Goal: Task Accomplishment & Management: Complete application form

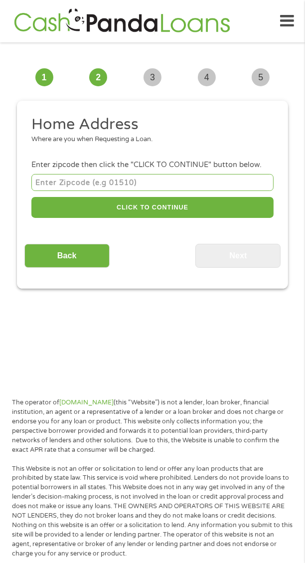
scroll to position [7, 0]
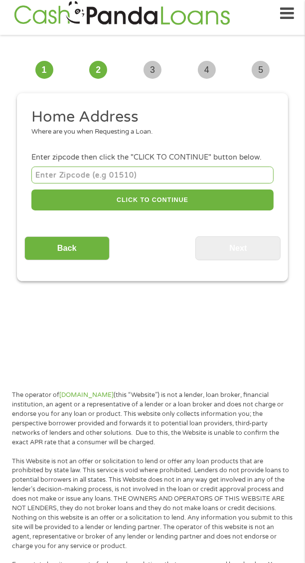
click at [251, 172] on input "number" at bounding box center [152, 174] width 242 height 16
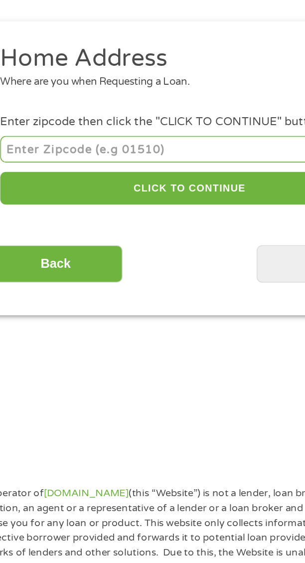
type input "95632"
select select "[US_STATE]"
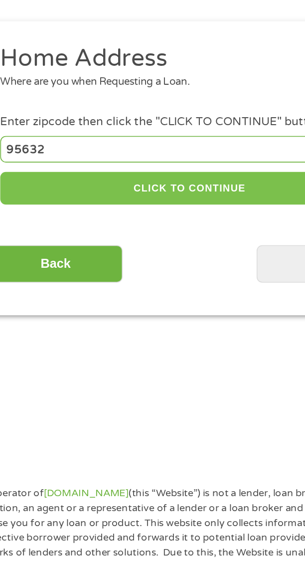
click at [187, 201] on button "CLICK TO CONTINUE" at bounding box center [152, 199] width 242 height 21
type input "95632"
type input "Galt"
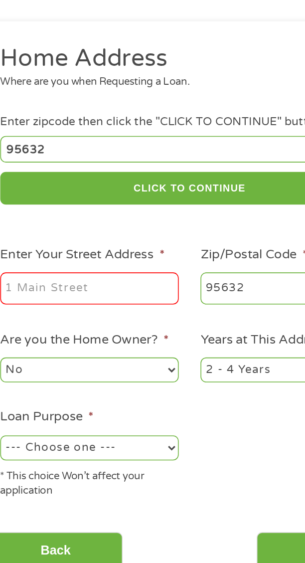
click at [132, 269] on input "Enter Your Street Address *" at bounding box center [88, 264] width 114 height 21
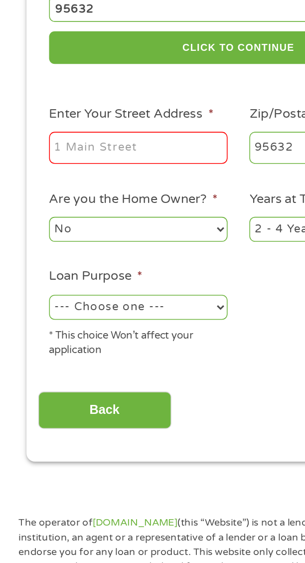
type input "[STREET_ADDRESS]"
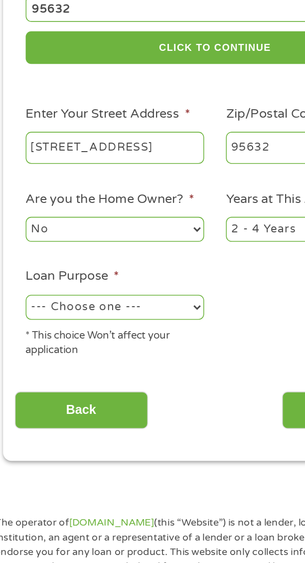
click at [143, 366] on select "--- Choose one --- Pay Bills Debt Consolidation Home Improvement Major Purchase…" at bounding box center [88, 366] width 114 height 16
select select "shorttermcash"
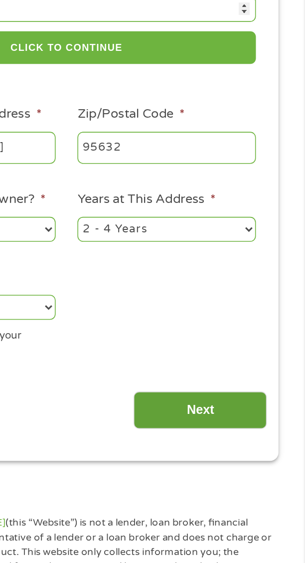
click at [262, 423] on input "Next" at bounding box center [237, 432] width 85 height 24
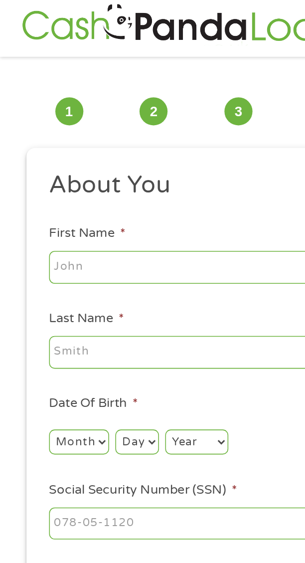
scroll to position [0, 0]
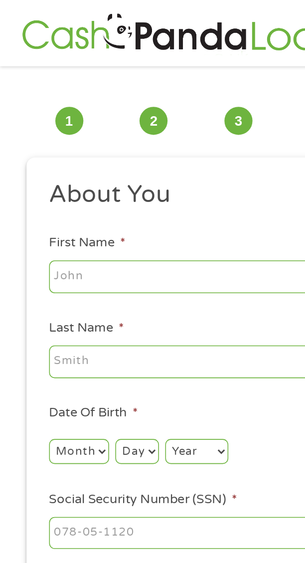
click at [139, 173] on input "First Name *" at bounding box center [152, 176] width 242 height 21
type input "Izabella"
type input "[PERSON_NAME]"
type input "[EMAIL_ADDRESS][DOMAIN_NAME]"
type input "[PHONE_NUMBER]"
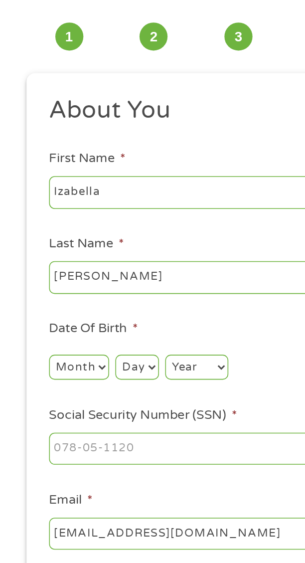
click at [61, 288] on select "Month 1 2 3 4 5 6 7 8 9 10 11 12" at bounding box center [50, 289] width 38 height 16
select select "10"
click at [100, 294] on select "Day 1 2 3 4 5 6 7 8 9 10 11 12 13 14 15 16 17 18 19 20 21 22 23 24 25 26 27 28 …" at bounding box center [87, 289] width 27 height 16
select select "27"
click at [136, 288] on select "Year [DATE] 2006 2005 2004 2003 2002 2001 2000 1999 1998 1997 1996 1995 1994 19…" at bounding box center [126, 289] width 40 height 16
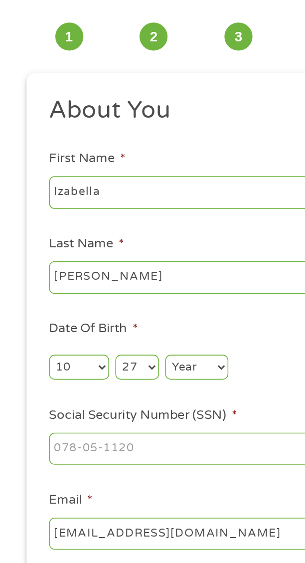
select select "1998"
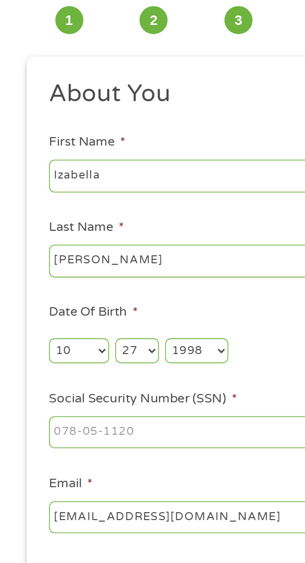
click at [147, 341] on input "Social Security Number (SSN) *" at bounding box center [152, 340] width 242 height 21
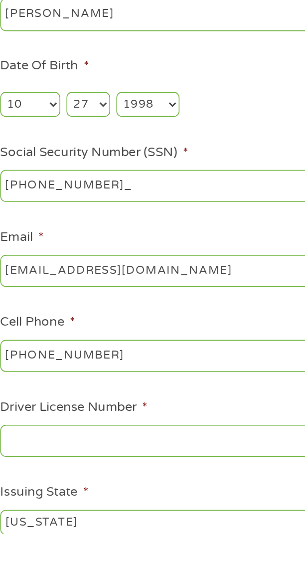
type input "623-08-2889"
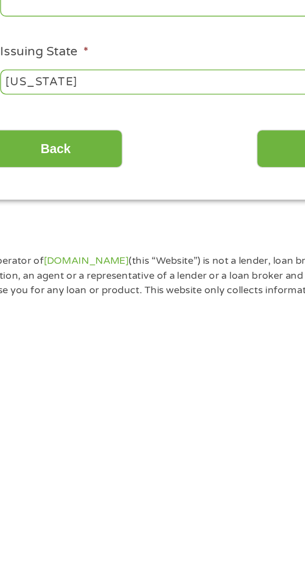
scroll to position [132, 0]
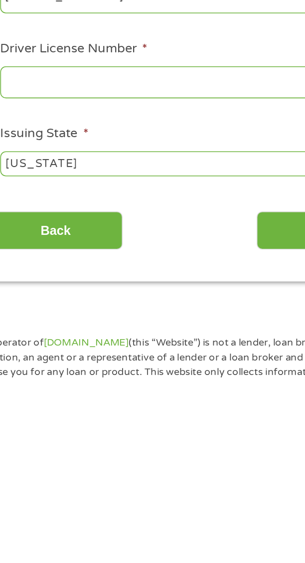
click at [187, 369] on input "Driver License Number *" at bounding box center [152, 371] width 242 height 21
type input "Y5851104"
click at [215, 467] on input "Next" at bounding box center [237, 466] width 85 height 24
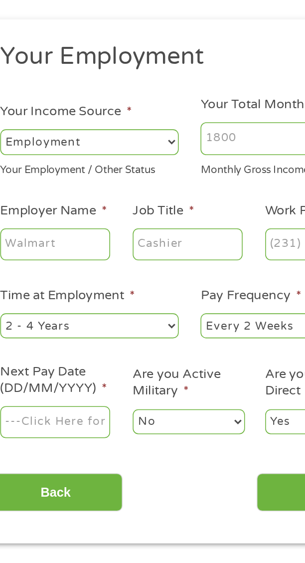
scroll to position [7, 0]
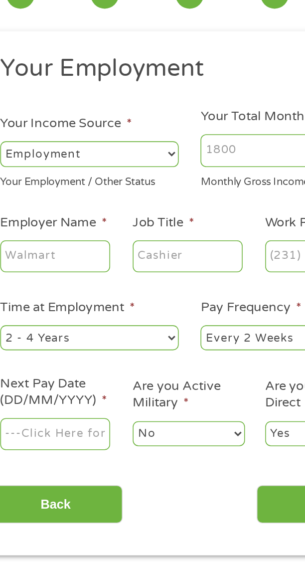
click at [202, 170] on input "Your Total Monthly Income *" at bounding box center [216, 169] width 114 height 21
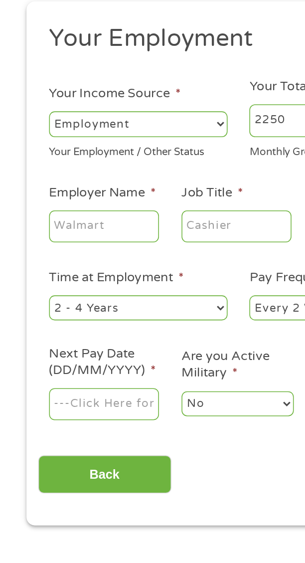
type input "2250"
click at [150, 241] on input "Job Title *" at bounding box center [151, 237] width 70 height 21
type input "Supervisor"
click at [96, 241] on input "Employer Name *" at bounding box center [66, 237] width 70 height 21
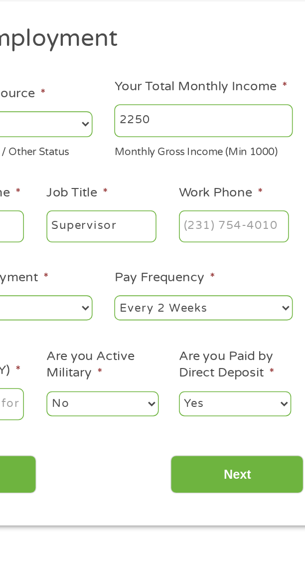
type input "Bid rl"
click at [235, 242] on input "Work Phone *" at bounding box center [236, 237] width 70 height 21
type input "[PHONE_NUMBER]"
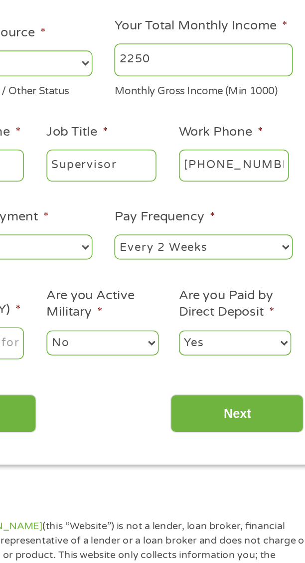
click at [241, 286] on select "--- Choose one --- Every 2 Weeks Every Week Monthly Semi-Monthly" at bounding box center [216, 289] width 114 height 16
select select "semimonthly"
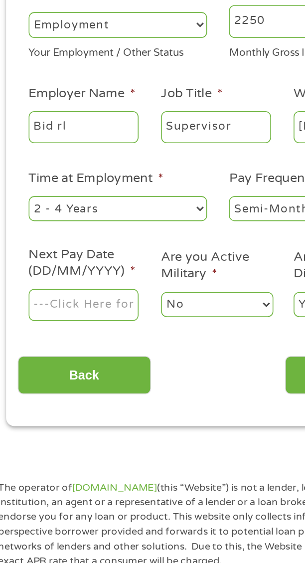
click at [98, 356] on input "Next Pay Date (DD/MM/YYYY) *" at bounding box center [66, 350] width 70 height 21
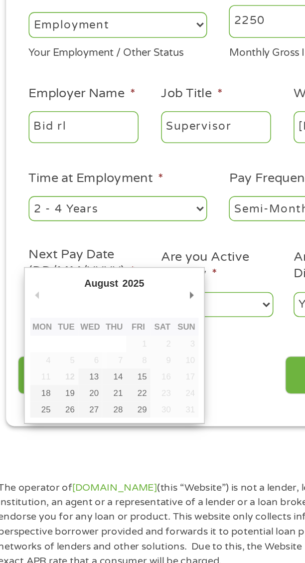
type input "[DATE]"
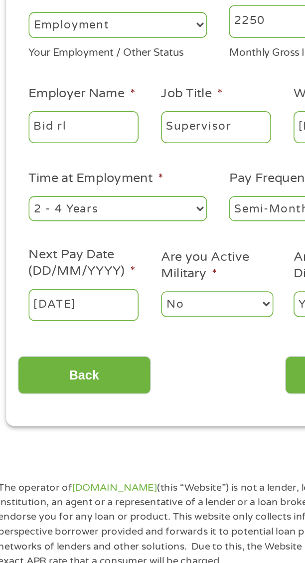
click at [159, 355] on select "No Yes" at bounding box center [152, 350] width 72 height 16
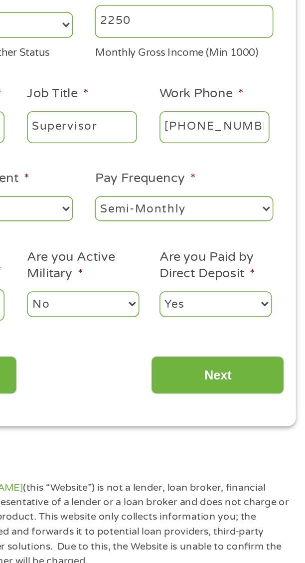
click at [260, 353] on select "Yes No" at bounding box center [237, 350] width 72 height 16
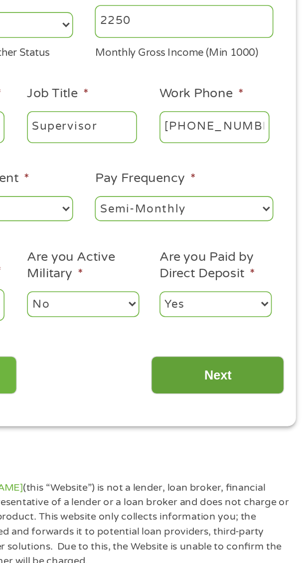
click at [261, 395] on input "Next" at bounding box center [237, 395] width 85 height 24
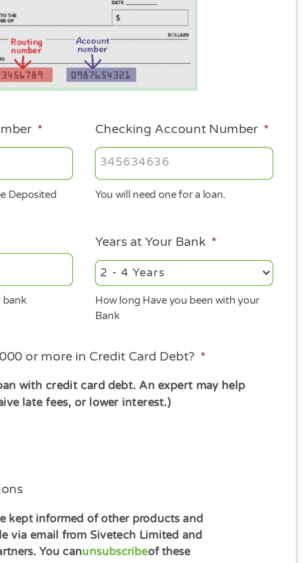
scroll to position [4, 4]
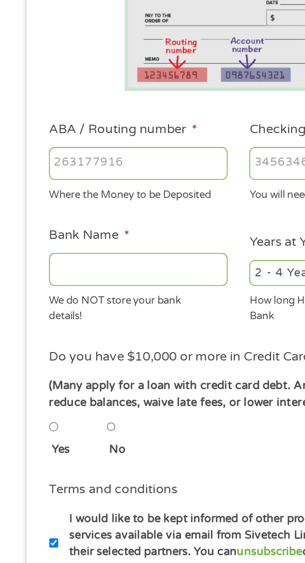
click at [124, 263] on input "ABA / Routing number *" at bounding box center [88, 260] width 114 height 21
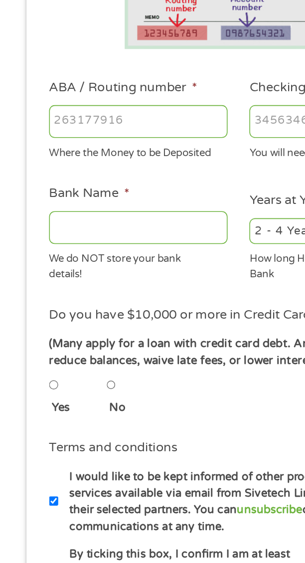
type input "031101279"
type input "THE BANCORP BANK"
type input "031101279"
click at [182, 265] on input "Checking Account Number *" at bounding box center [216, 260] width 114 height 21
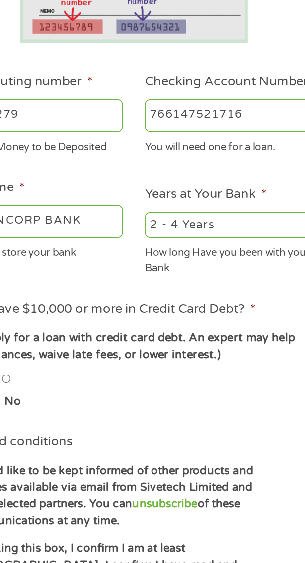
type input "766147521716"
click at [230, 330] on select "2 - 4 Years 6 - 12 Months 1 - 2 Years Over 4 Years" at bounding box center [216, 330] width 114 height 16
select select "24months"
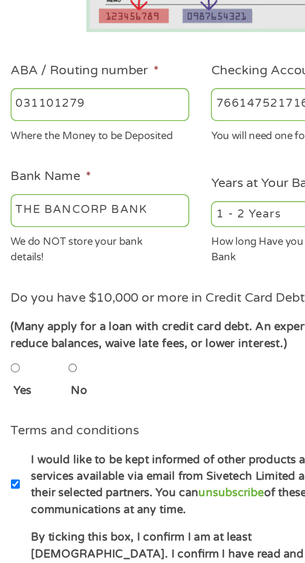
click at [74, 431] on input "No" at bounding box center [71, 429] width 6 height 12
radio input "true"
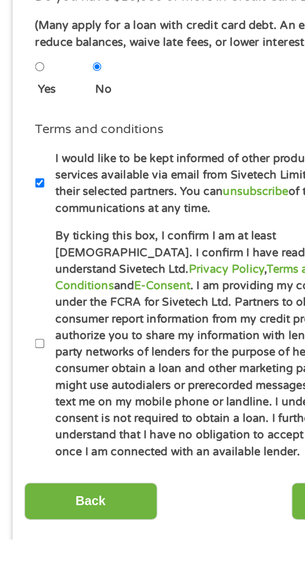
scroll to position [177, 0]
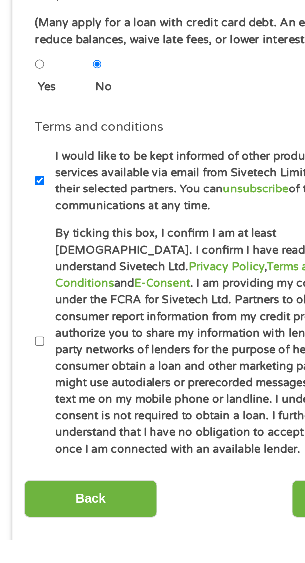
click at [35, 438] on input "By ticking this box, I confirm I am at least [DEMOGRAPHIC_DATA]. I confirm I ha…" at bounding box center [34, 436] width 6 height 12
checkbox input "true"
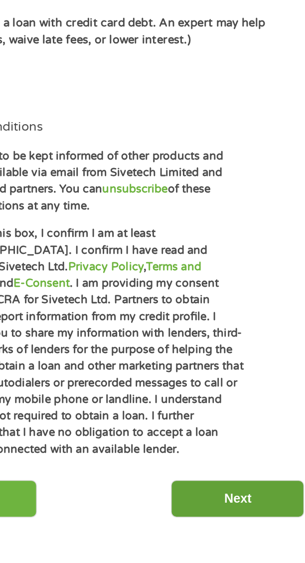
click at [242, 525] on input "Next" at bounding box center [237, 537] width 85 height 24
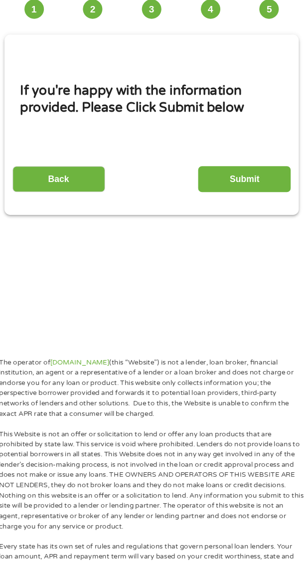
scroll to position [0, 0]
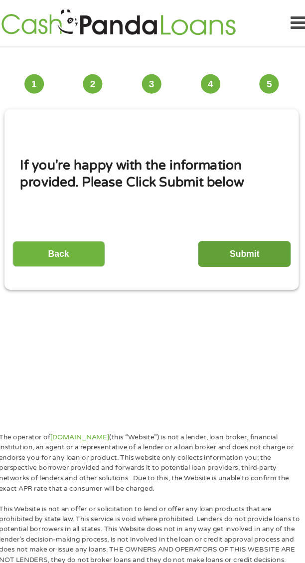
click at [247, 234] on input "Submit" at bounding box center [237, 234] width 85 height 24
